Goal: Task Accomplishment & Management: Manage account settings

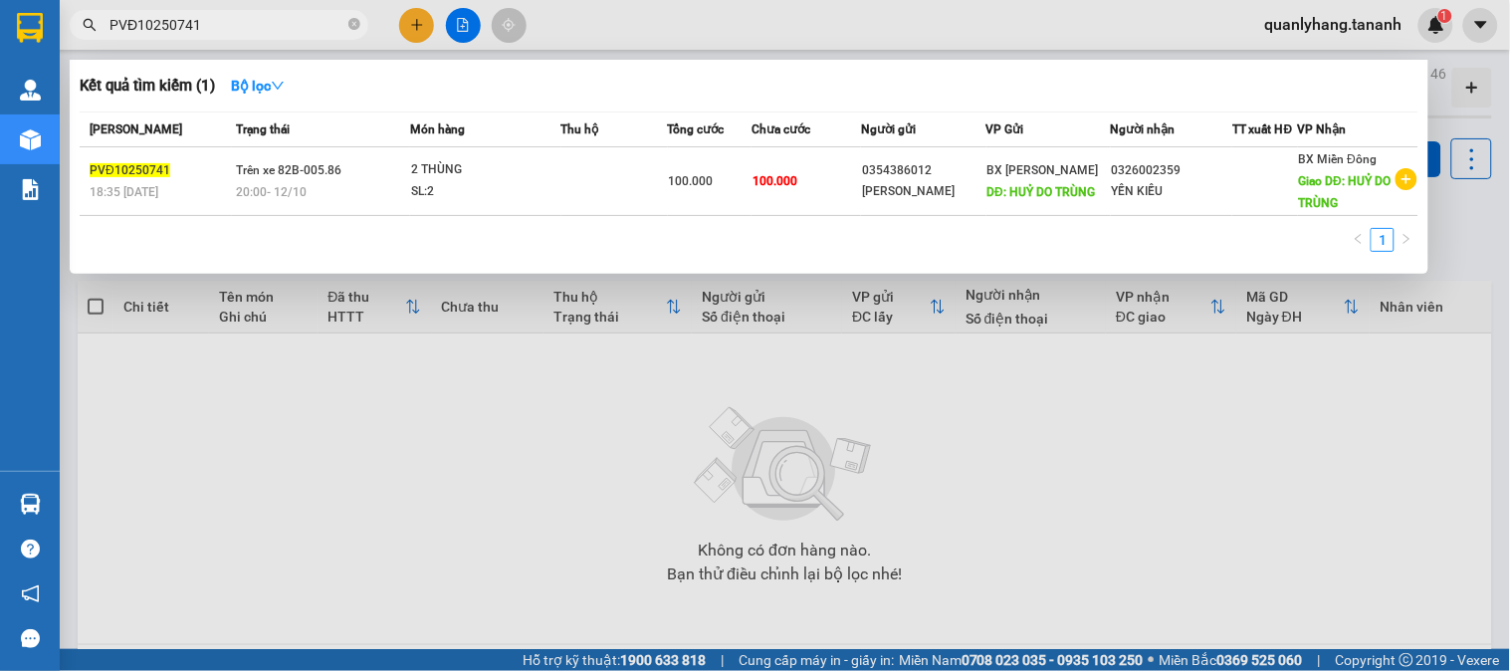
drag, startPoint x: 0, startPoint y: 0, endPoint x: 98, endPoint y: 31, distance: 102.3
click at [98, 31] on span "PVĐ10250741" at bounding box center [219, 25] width 299 height 30
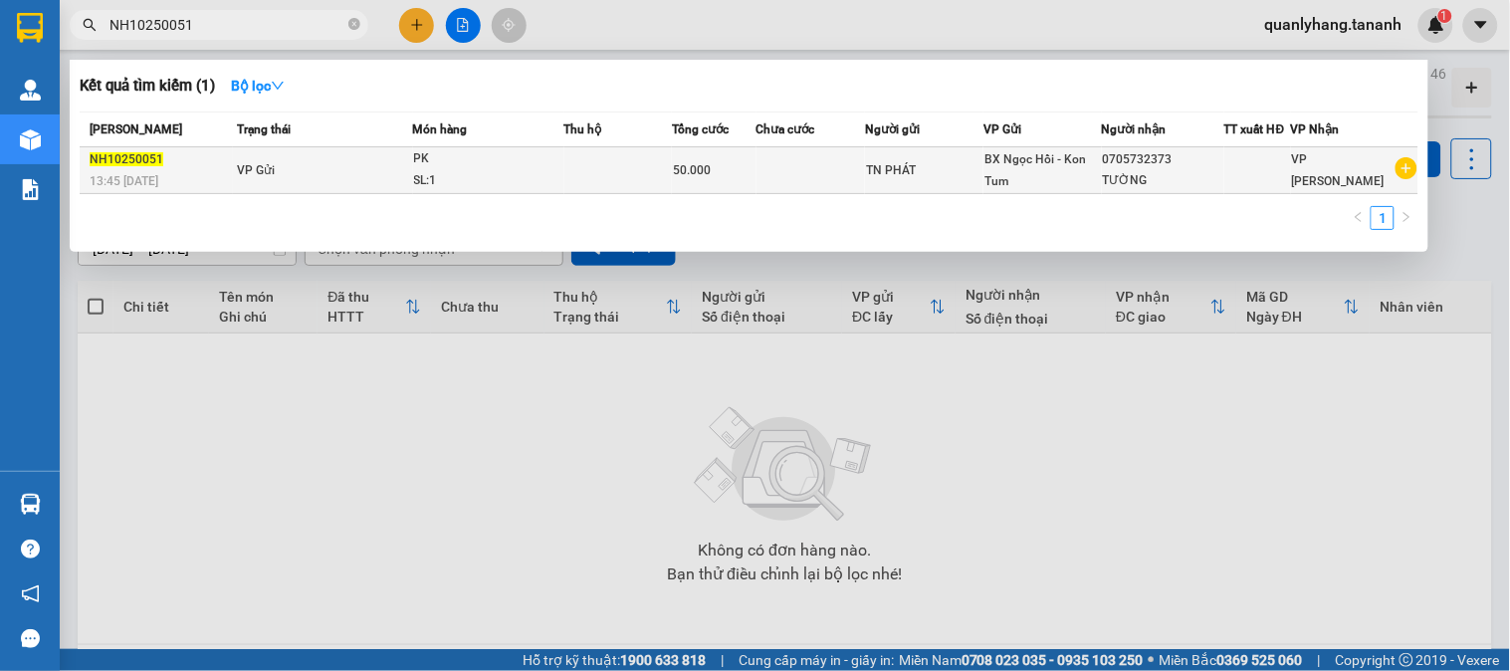
type input "NH10250051"
click at [565, 167] on td at bounding box center [618, 170] width 109 height 47
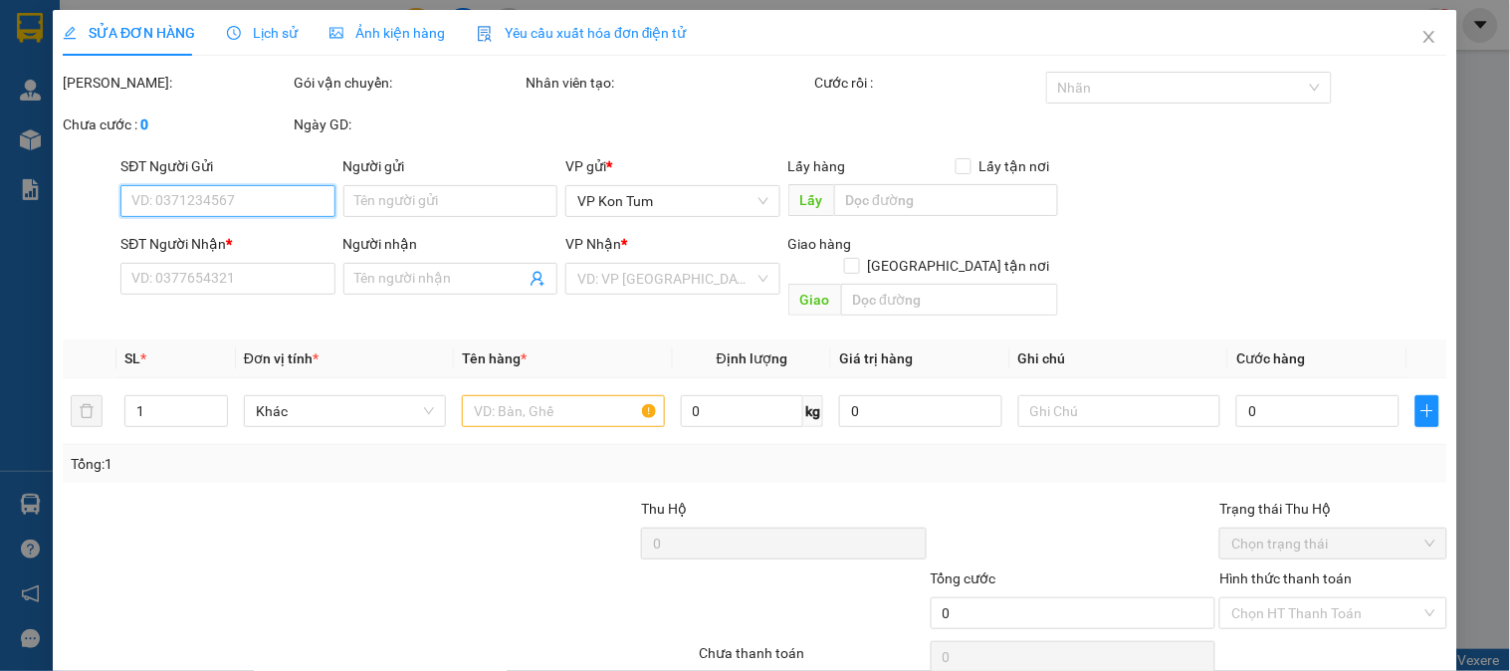
type input "TN PHÁT"
type input "0705732373"
type input "TƯỜNG"
type input "50.000"
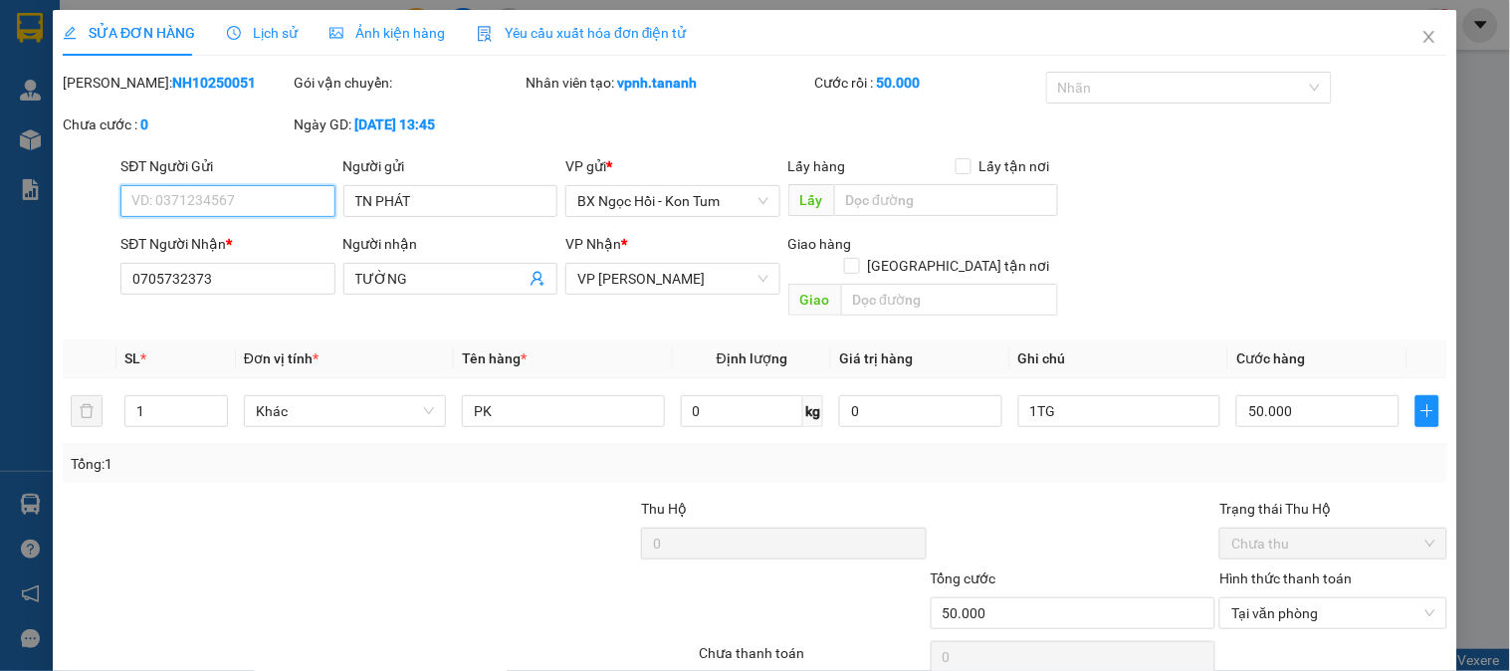
scroll to position [70, 0]
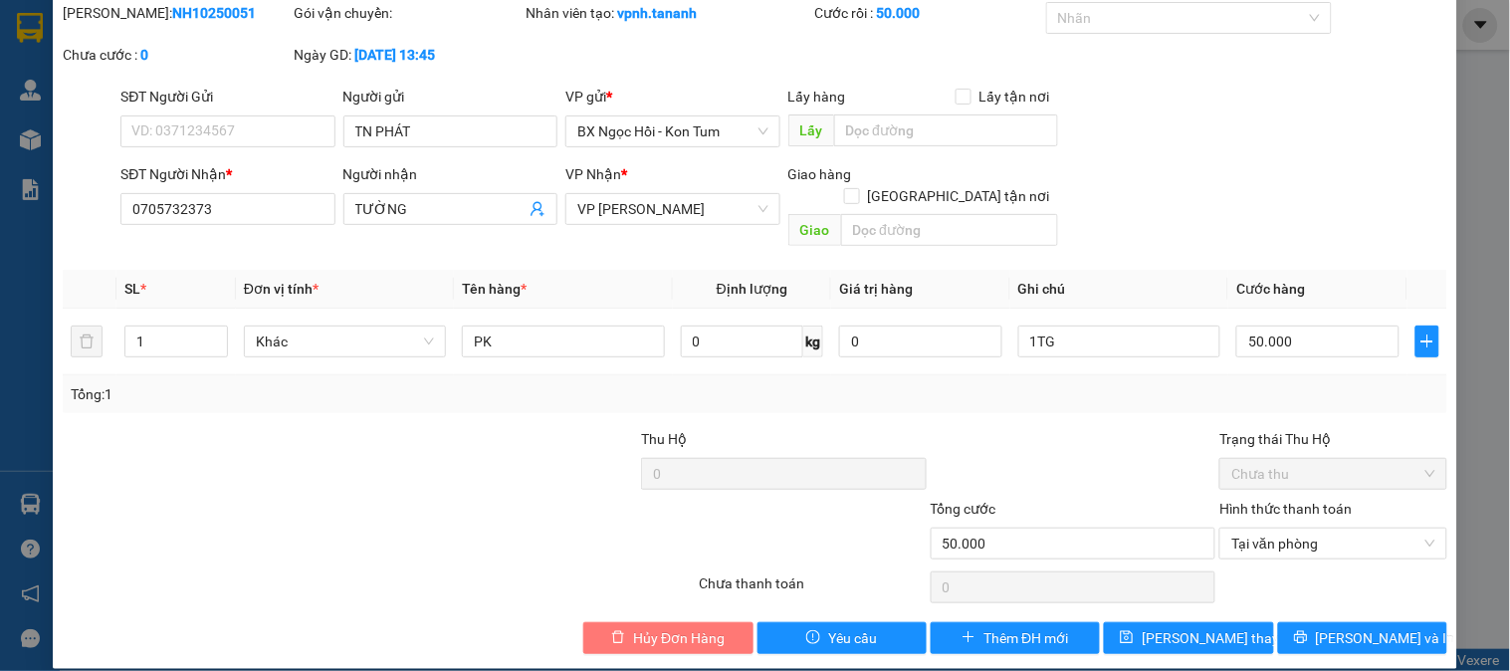
click at [700, 622] on button "Hủy Đơn Hàng" at bounding box center [667, 638] width 169 height 32
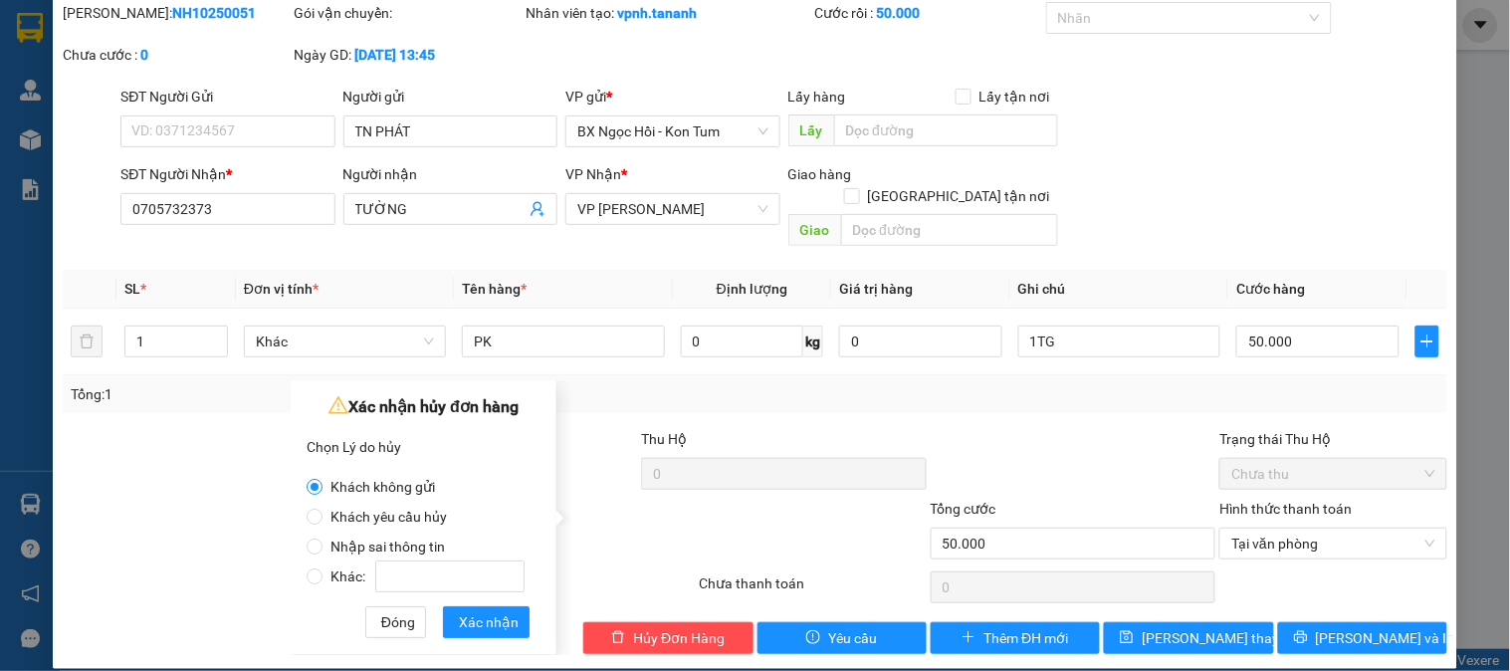
click at [522, 535] on label "Nhập sai thông tin" at bounding box center [420, 537] width 226 height 30
click at [323, 539] on input "Nhập sai thông tin" at bounding box center [315, 547] width 16 height 16
radio input "true"
radio input "false"
click at [505, 543] on label "Nhập sai thông tin" at bounding box center [420, 537] width 226 height 30
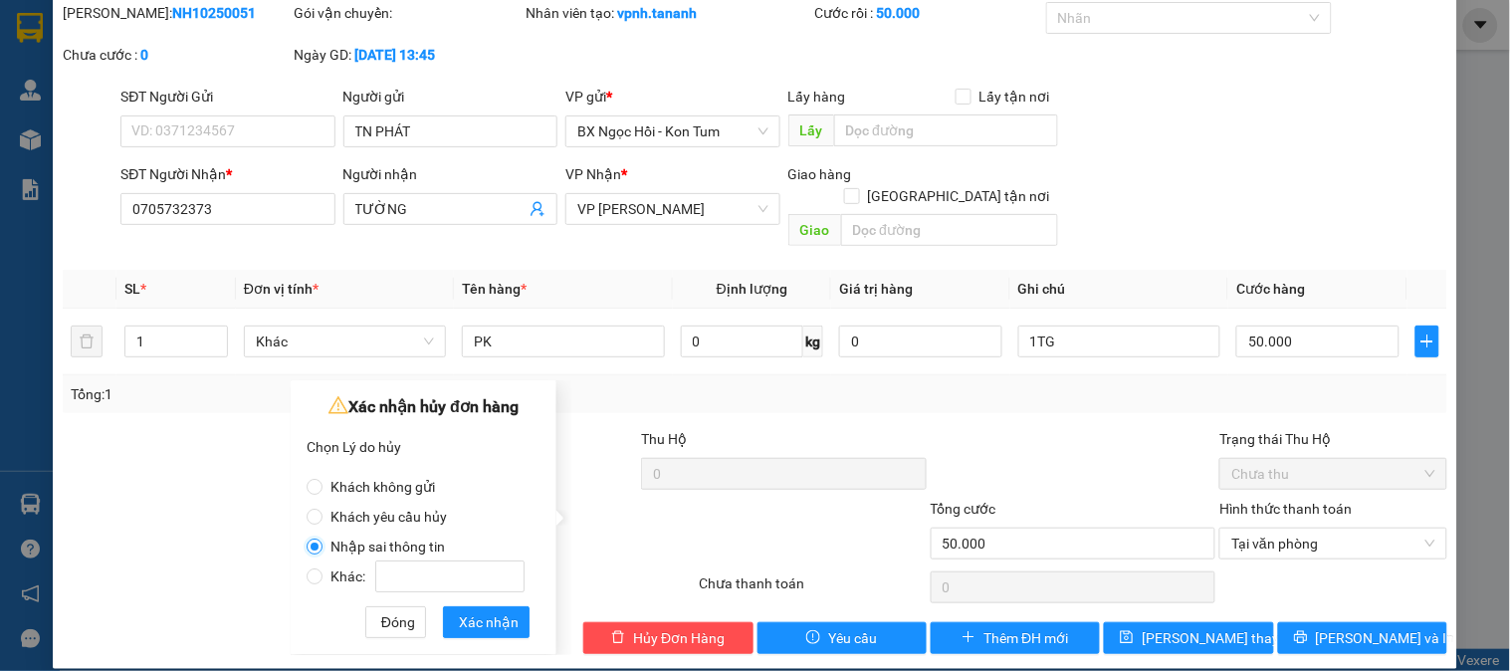
click at [323, 543] on input "Nhập sai thông tin" at bounding box center [315, 547] width 16 height 16
click at [650, 622] on button "Hủy Đơn Hàng" at bounding box center [667, 638] width 169 height 32
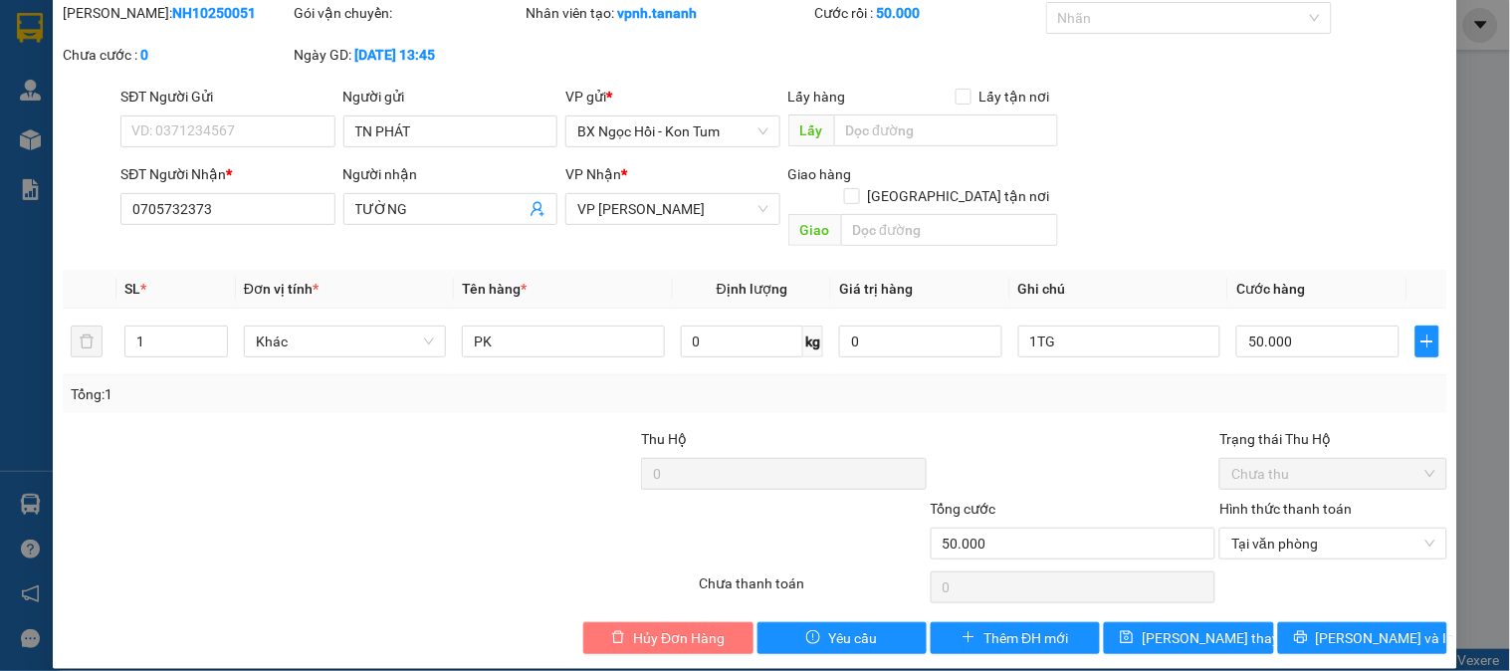
click at [647, 627] on span "Hủy Đơn Hàng" at bounding box center [679, 638] width 92 height 22
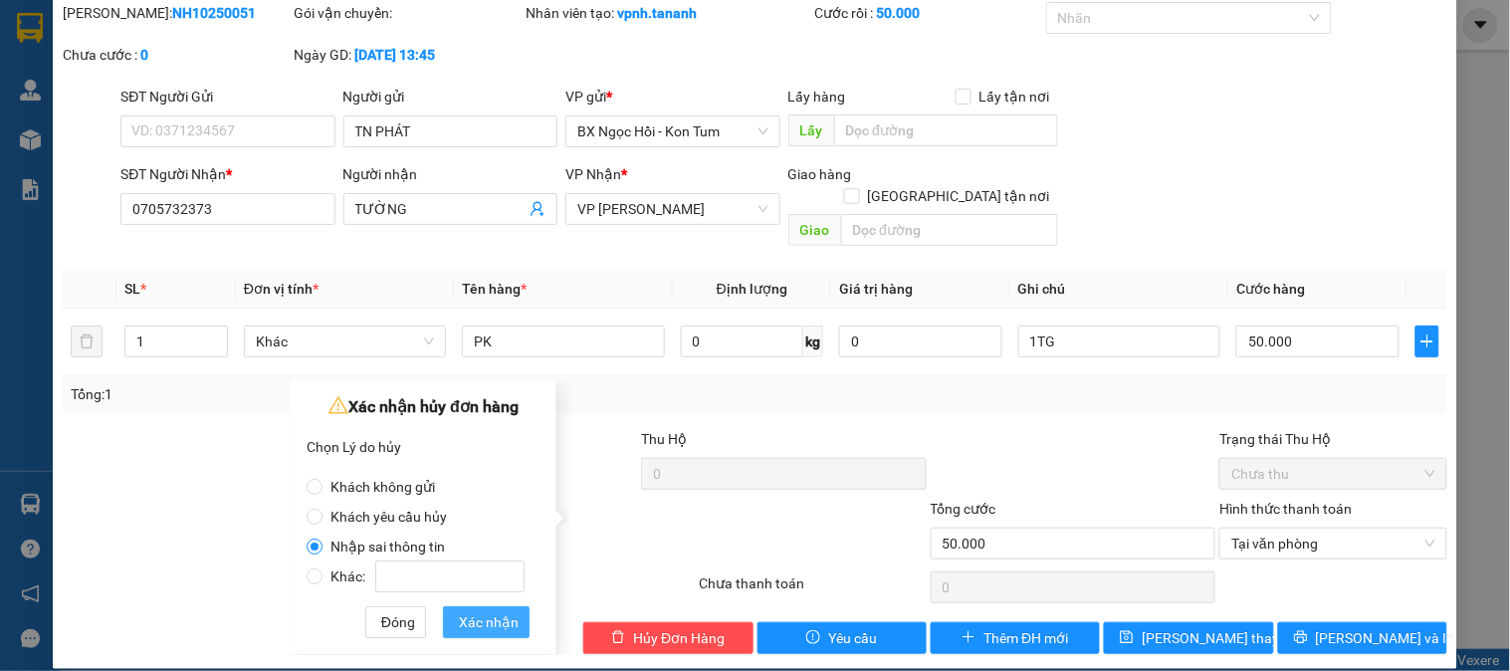
click at [451, 619] on button "Xác nhận" at bounding box center [486, 622] width 87 height 32
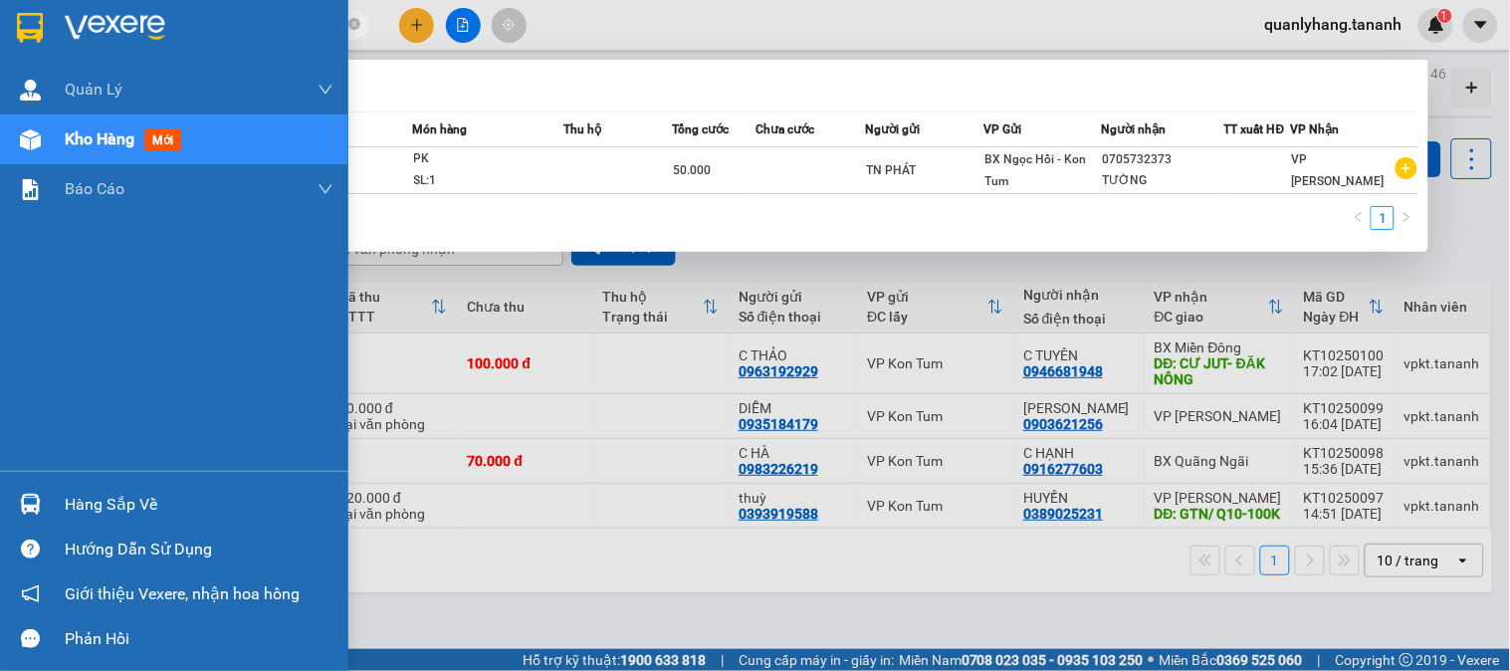
drag, startPoint x: 240, startPoint y: 24, endPoint x: 12, endPoint y: 43, distance: 228.8
click at [12, 43] on section "Kết quả tìm kiếm ( 1 ) Bộ lọc Mã ĐH Trạng thái Món hàng Thu hộ Tổng cước Chưa c…" at bounding box center [755, 335] width 1510 height 671
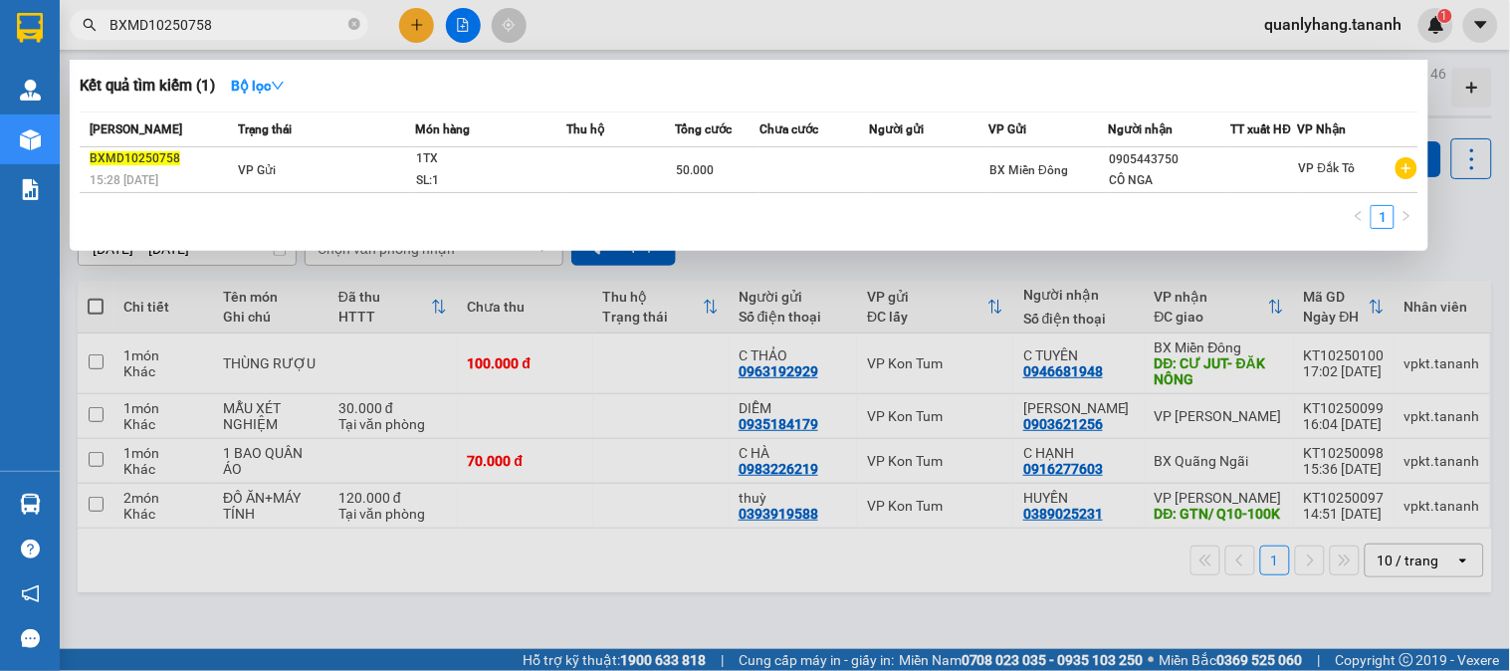
type input "BXMD10250758"
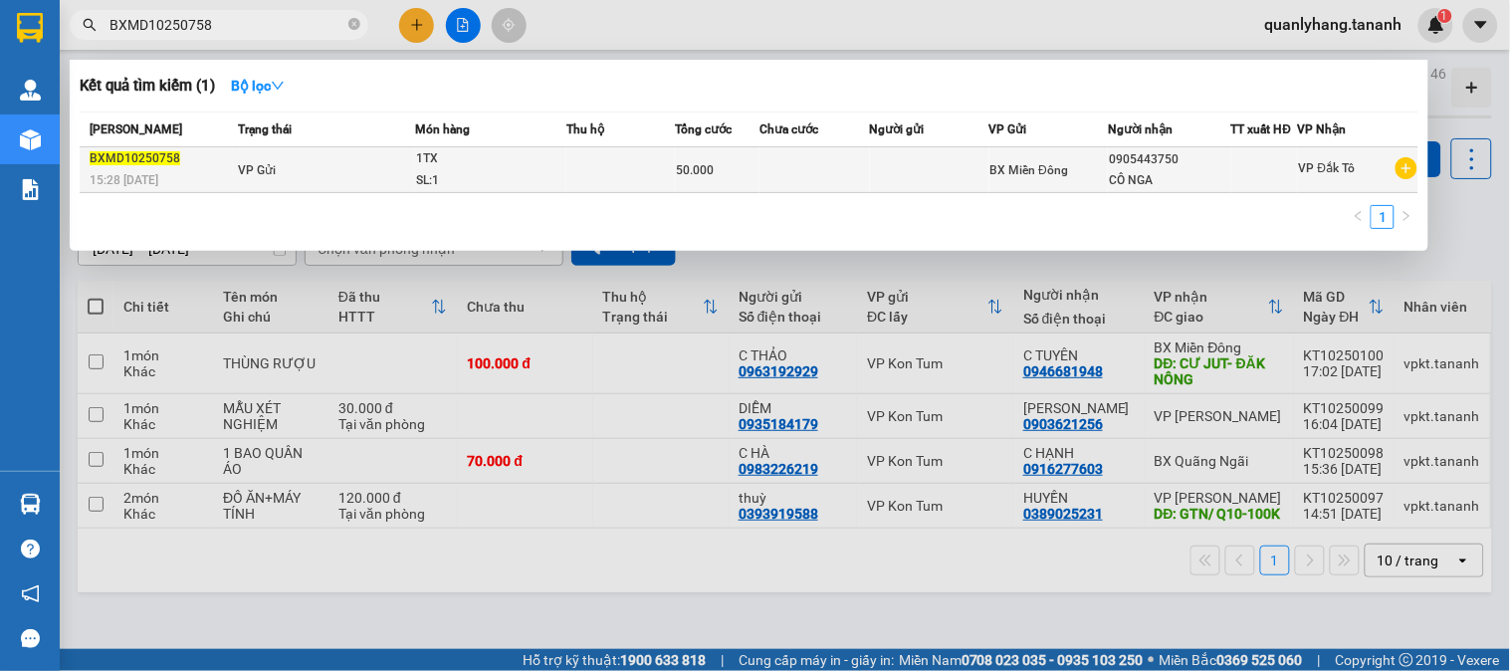
click at [544, 183] on div "SL: 1" at bounding box center [490, 181] width 149 height 22
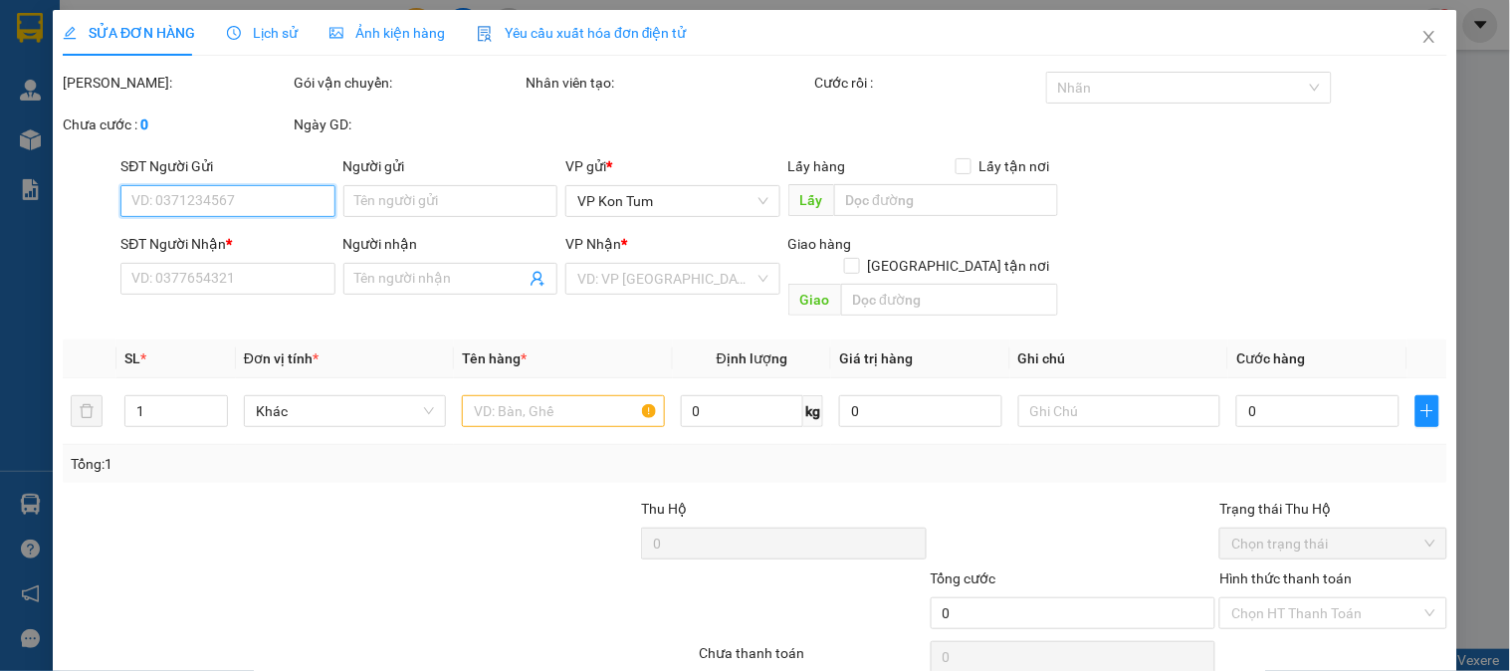
type input "0905443750"
type input "CÔ NGA"
type input "50.000"
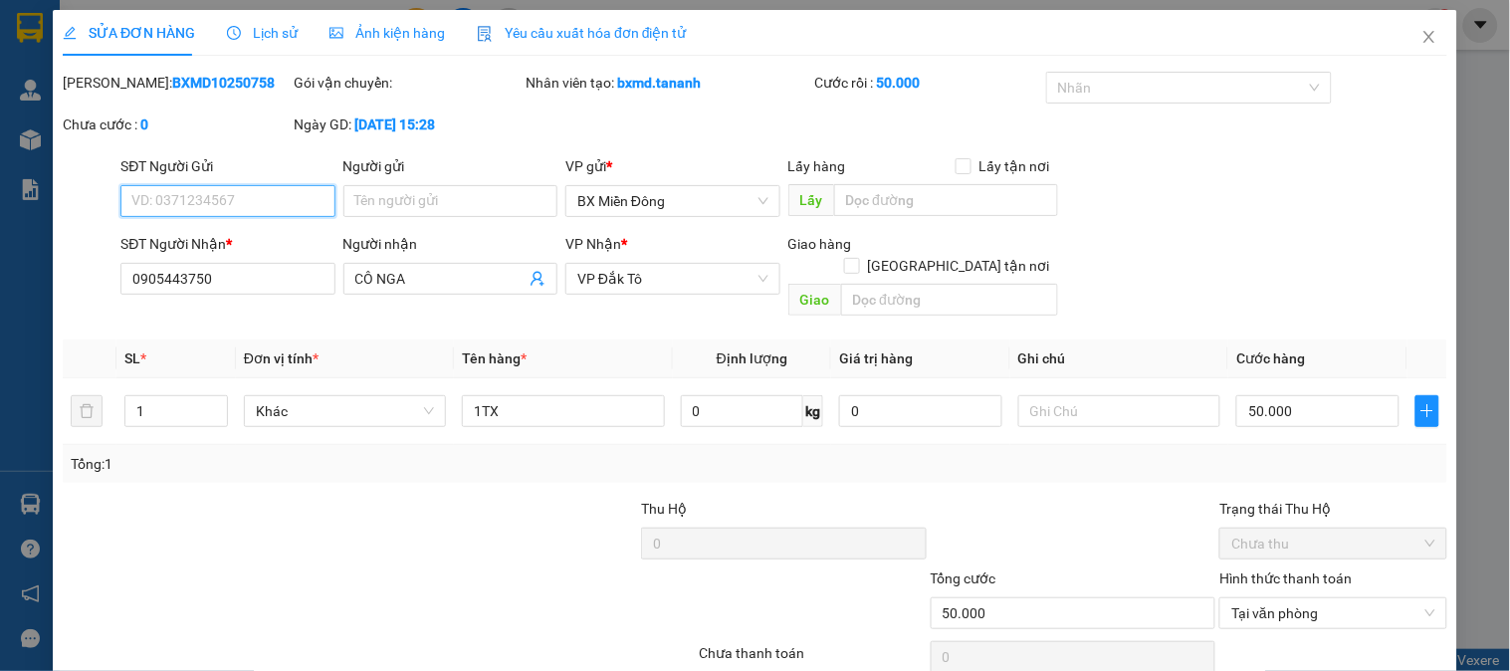
scroll to position [70, 0]
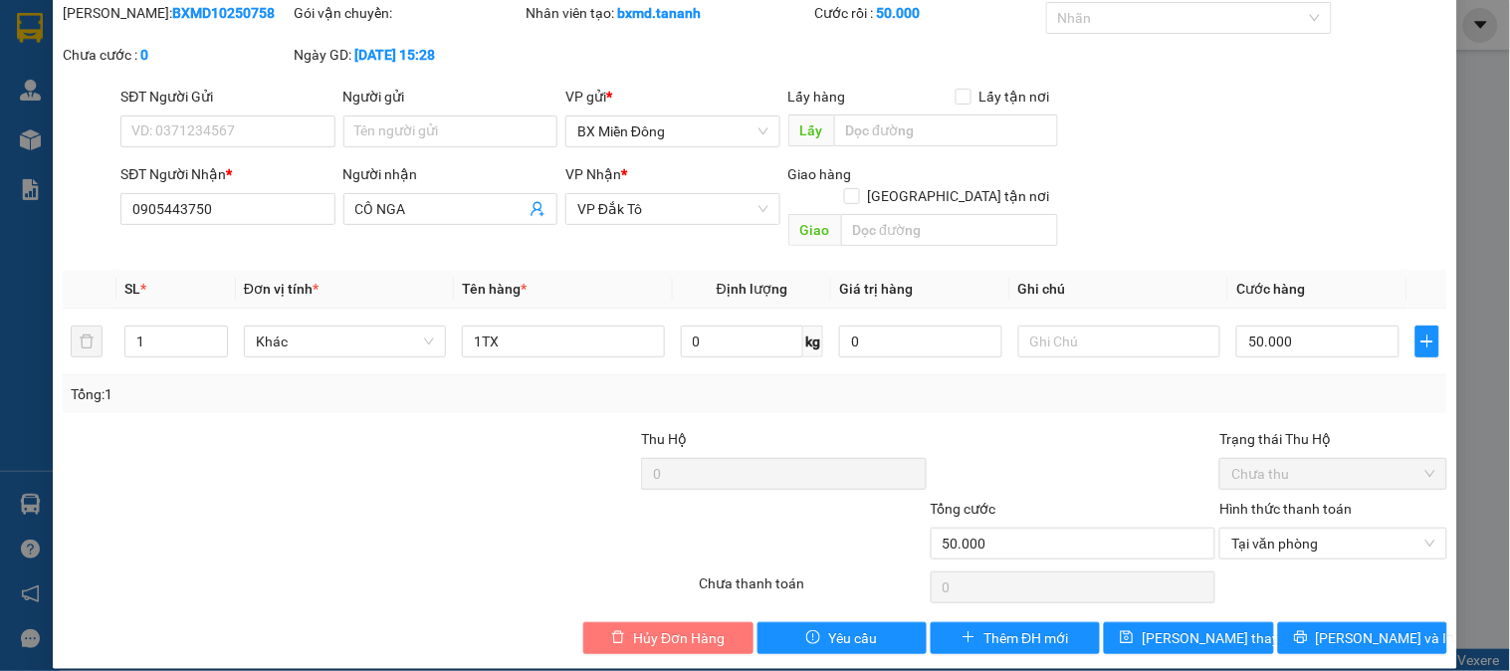
click at [687, 622] on button "Hủy Đơn Hàng" at bounding box center [667, 638] width 169 height 32
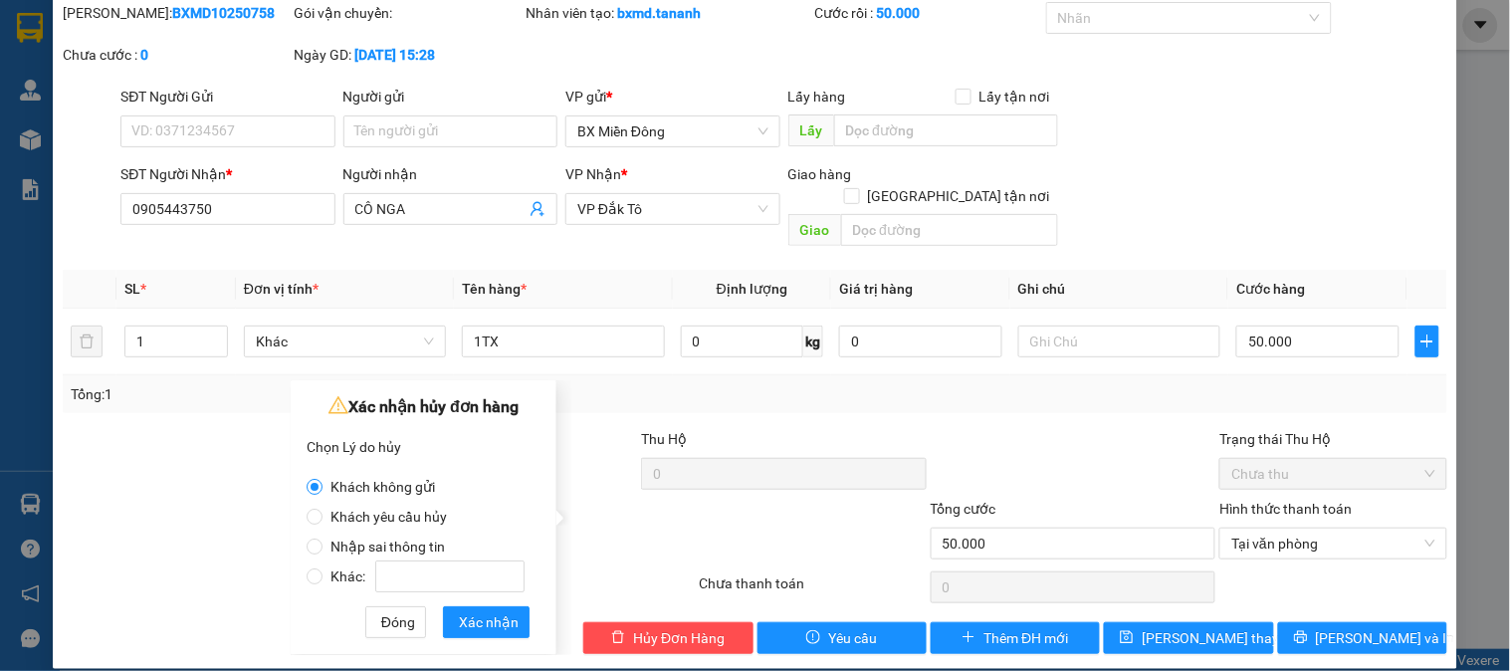
click at [410, 542] on span "Nhập sai thông tin" at bounding box center [388, 547] width 130 height 16
click at [323, 542] on input "Nhập sai thông tin" at bounding box center [315, 547] width 16 height 16
radio input "true"
radio input "false"
click at [453, 623] on button "Xác nhận" at bounding box center [486, 622] width 87 height 32
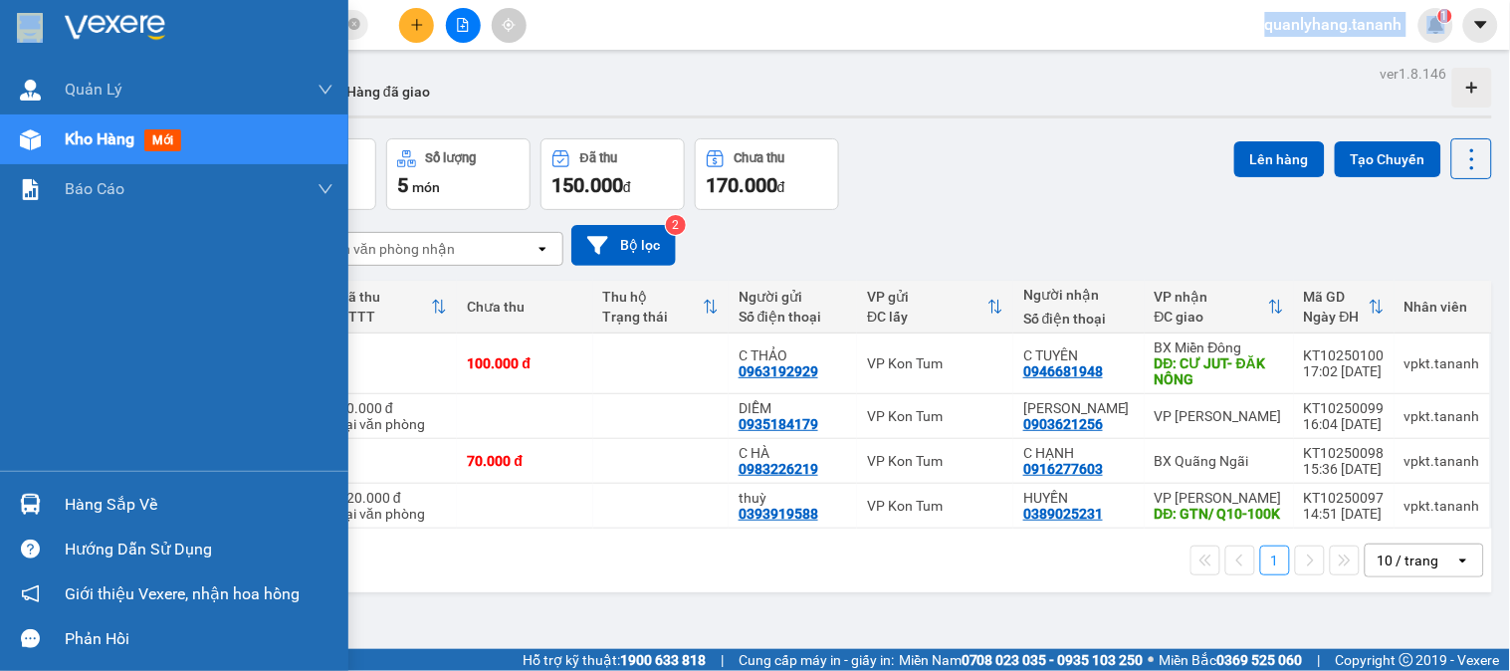
drag, startPoint x: 264, startPoint y: 42, endPoint x: 82, endPoint y: 10, distance: 185.0
click at [82, 10] on section "Kết quả tìm kiếm ( 1 ) Bộ lọc Mã ĐH Trạng thái Món hàng Thu hộ Tổng cước Chưa c…" at bounding box center [755, 335] width 1510 height 671
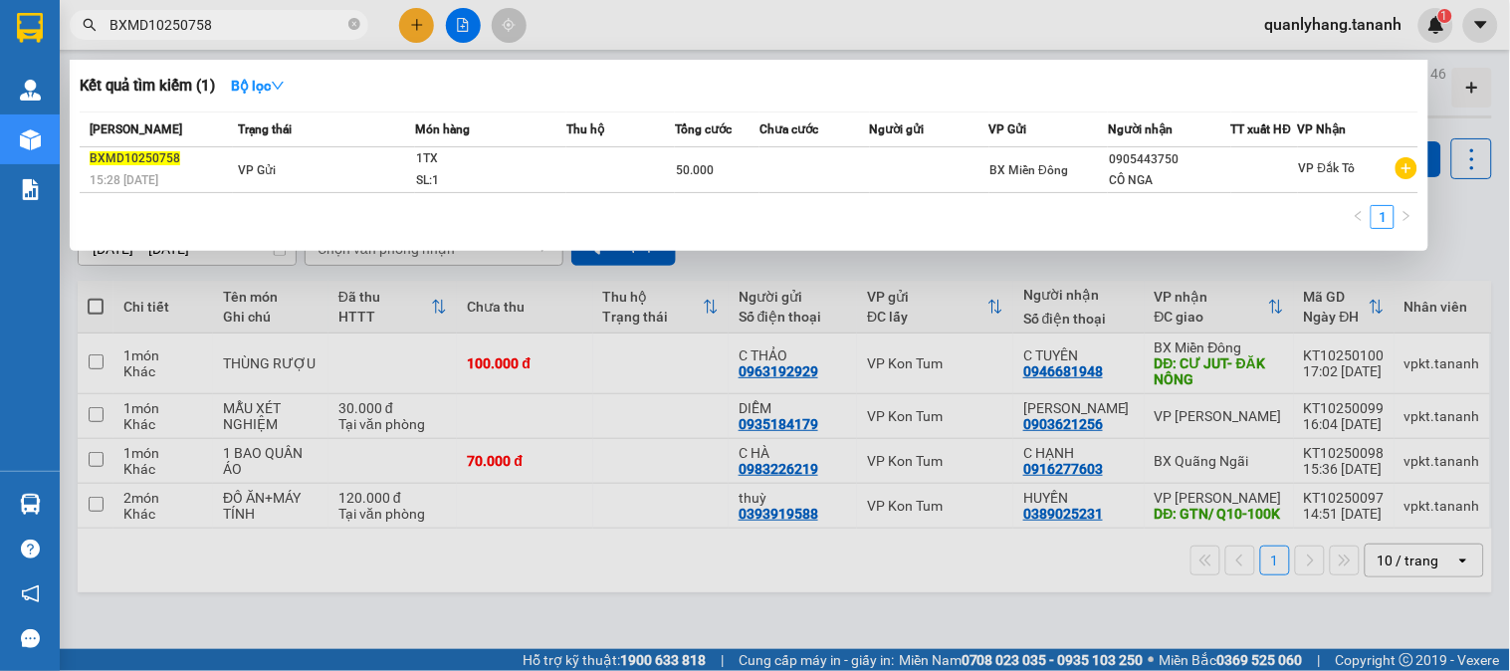
drag, startPoint x: 260, startPoint y: 34, endPoint x: 100, endPoint y: 24, distance: 160.6
click at [100, 24] on span "BXMD10250758" at bounding box center [219, 25] width 299 height 30
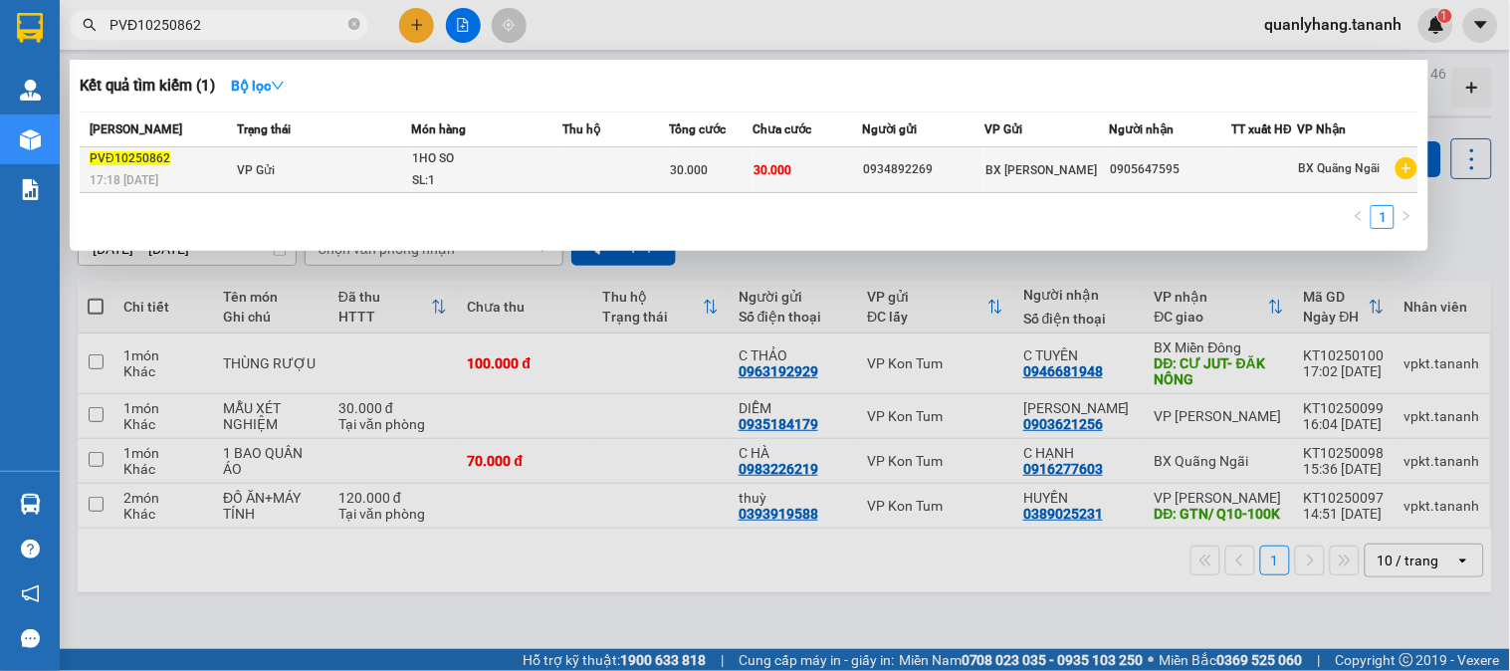
type input "PVĐ10250862"
click at [609, 171] on td at bounding box center [616, 170] width 108 height 46
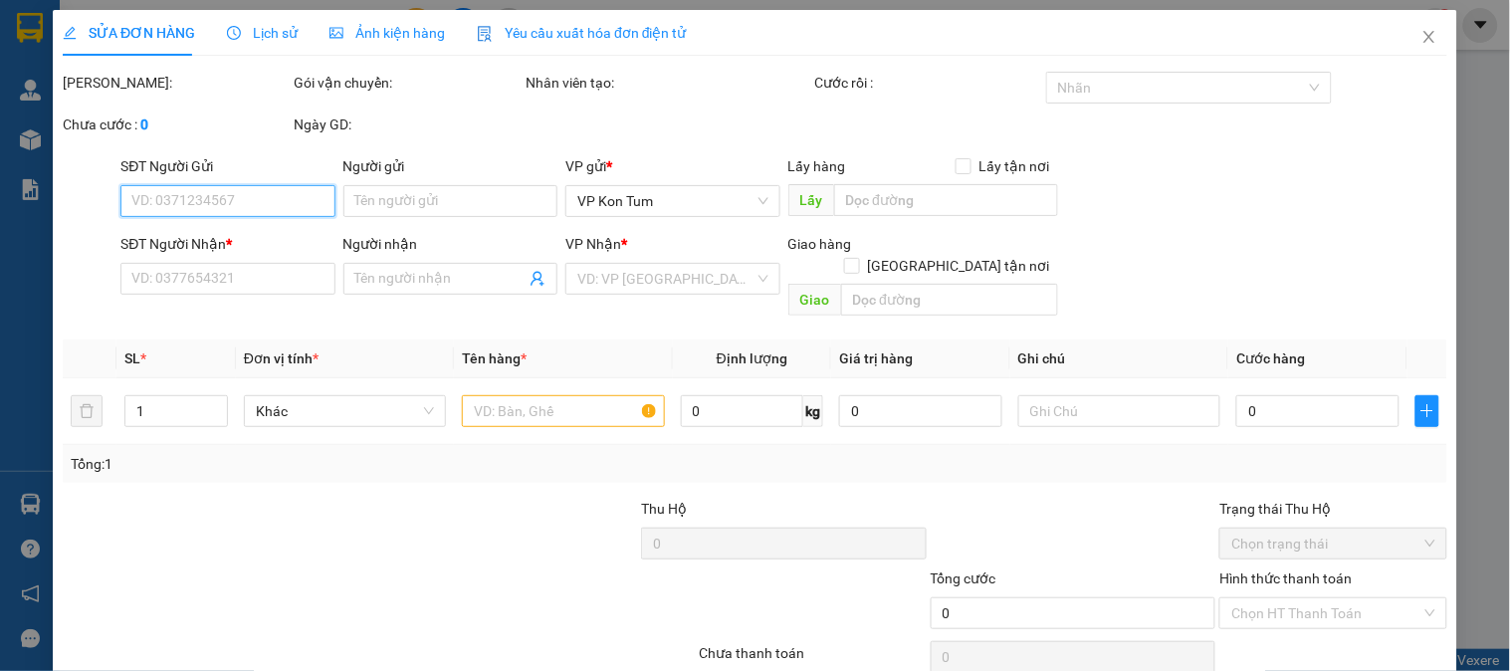
type input "0934892269"
type input "0905647595"
type input "30.000"
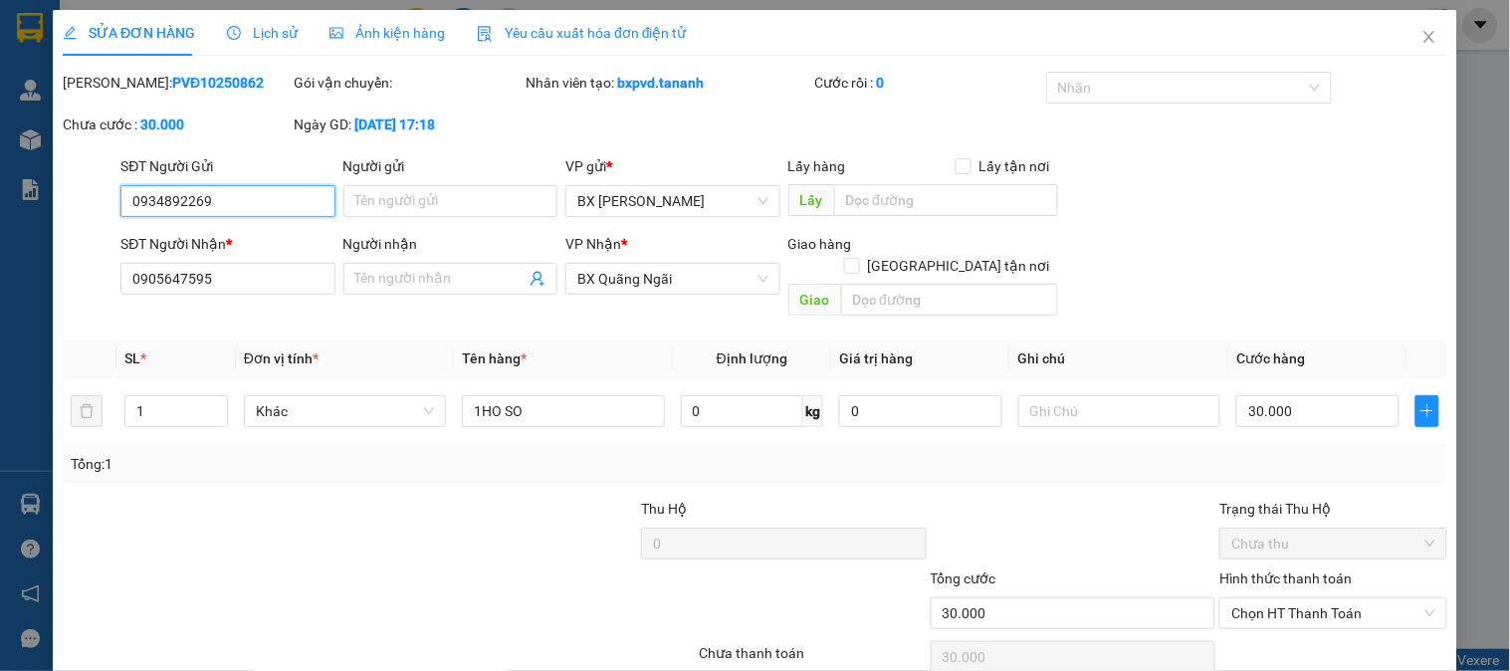
scroll to position [70, 0]
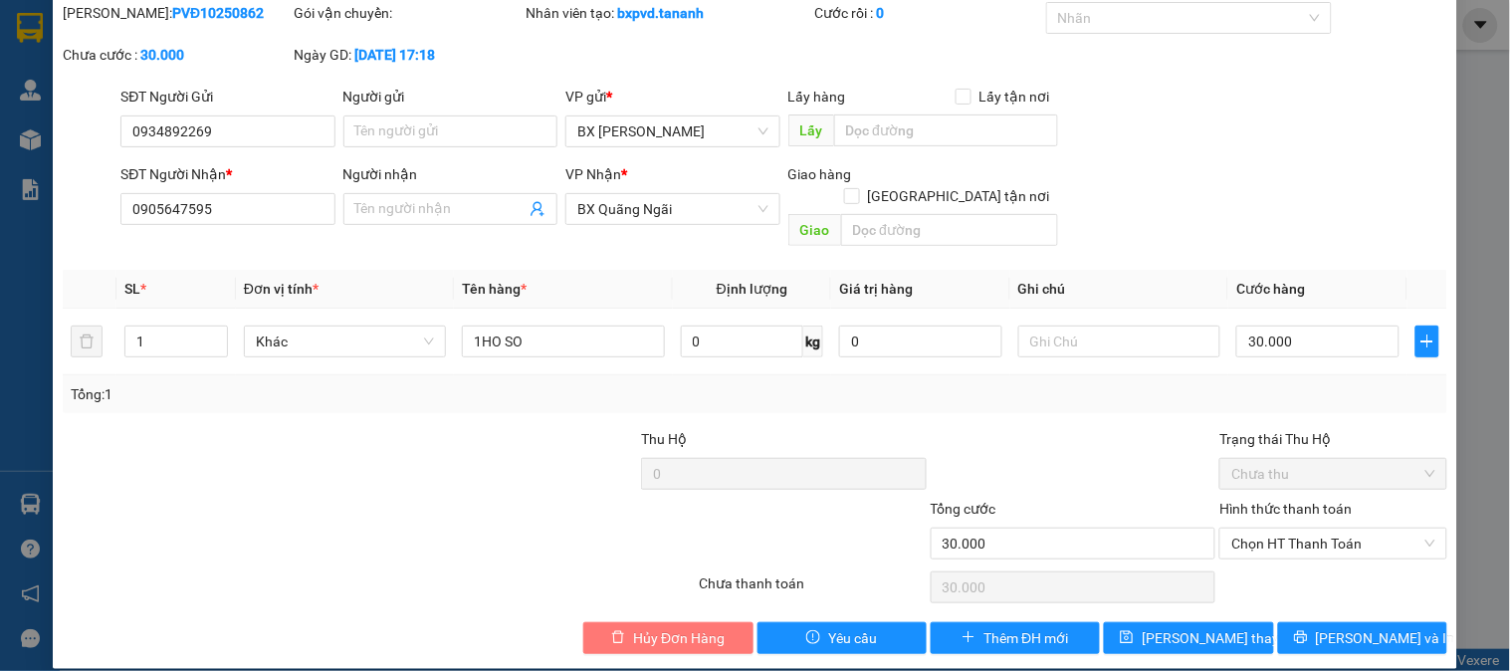
click at [633, 627] on span "Hủy Đơn Hàng" at bounding box center [679, 638] width 92 height 22
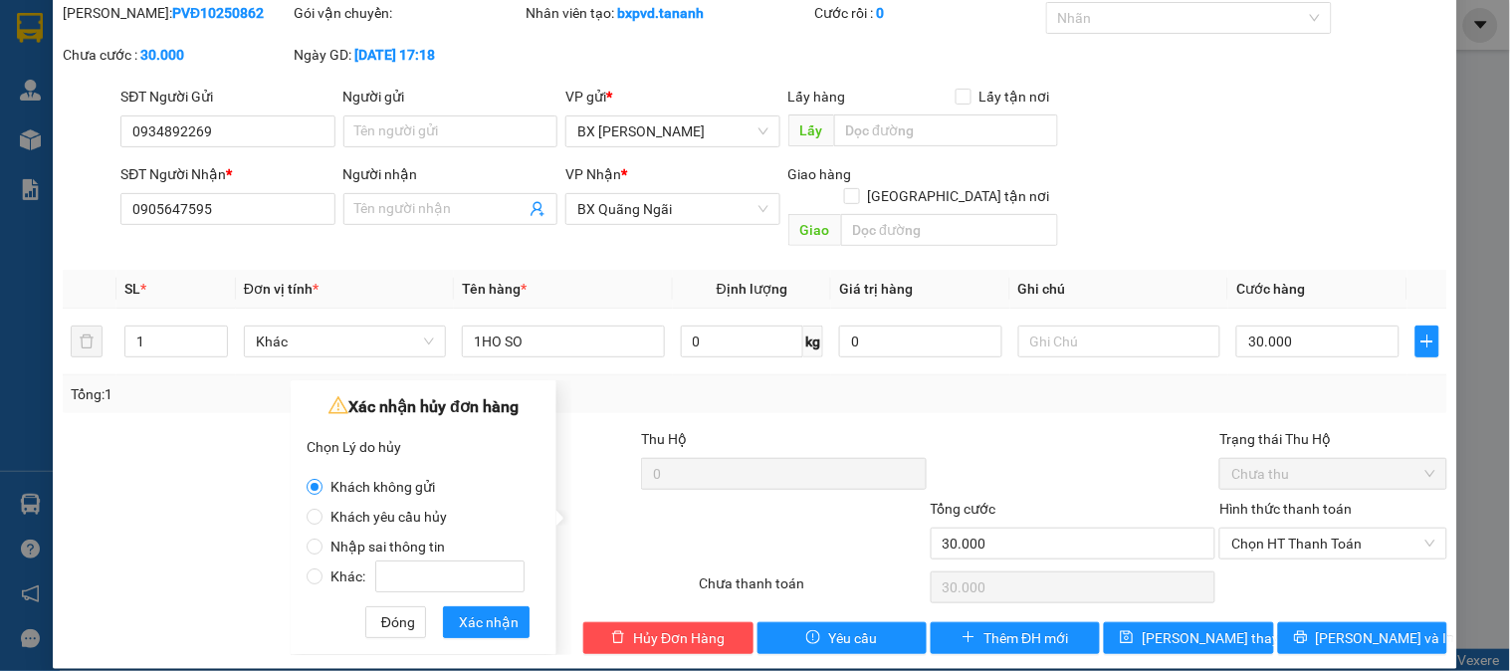
click at [440, 550] on span "Nhập sai thông tin" at bounding box center [388, 547] width 130 height 16
click at [323, 550] on input "Nhập sai thông tin" at bounding box center [315, 547] width 16 height 16
radio input "true"
radio input "false"
click at [481, 630] on span "Xác nhận" at bounding box center [489, 622] width 60 height 22
